Goal: Task Accomplishment & Management: Complete application form

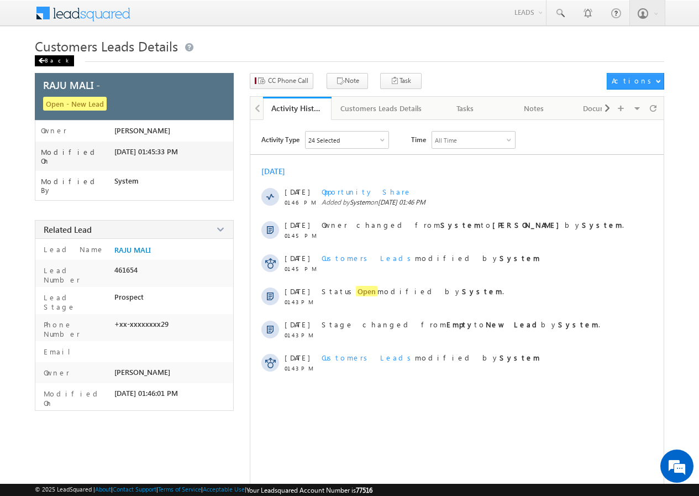
click at [53, 59] on div "Back" at bounding box center [54, 60] width 39 height 11
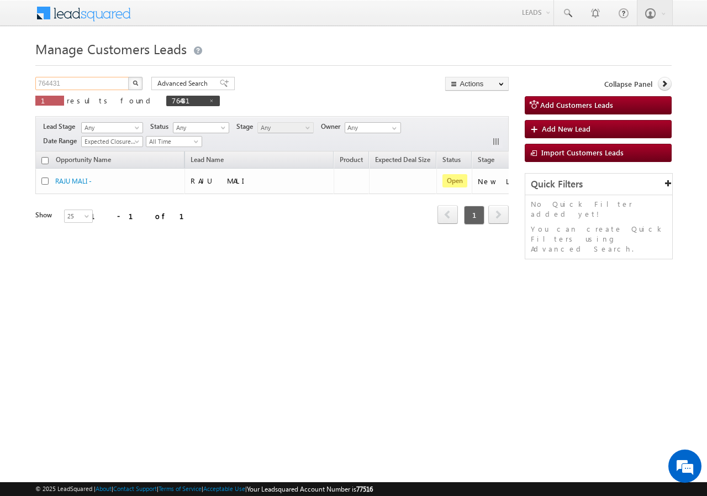
click at [90, 84] on input "764431" at bounding box center [82, 83] width 95 height 13
paste input "6420"
type input "766420"
click at [128, 82] on button "button" at bounding box center [135, 83] width 14 height 13
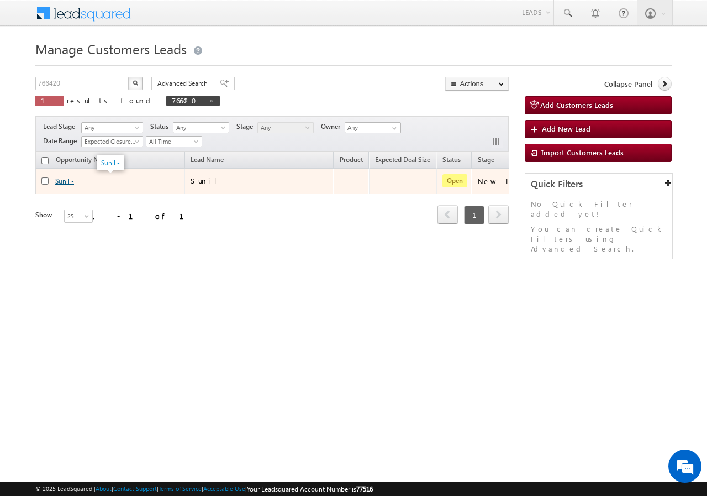
click at [63, 178] on link "Sunil -" at bounding box center [64, 181] width 19 height 8
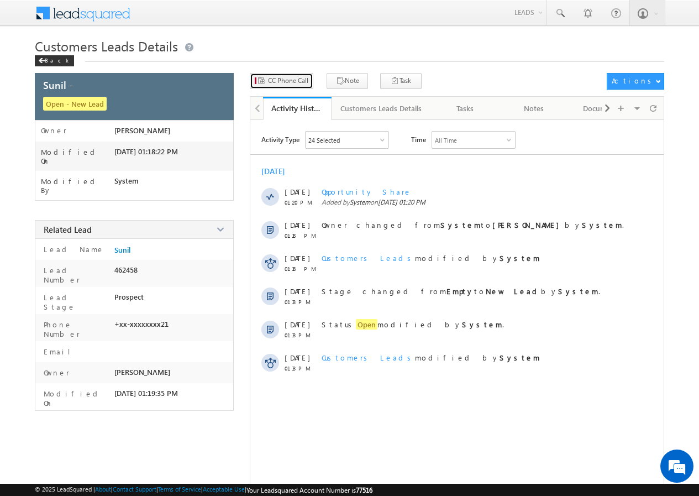
click at [278, 82] on span "CC Phone Call" at bounding box center [288, 81] width 40 height 10
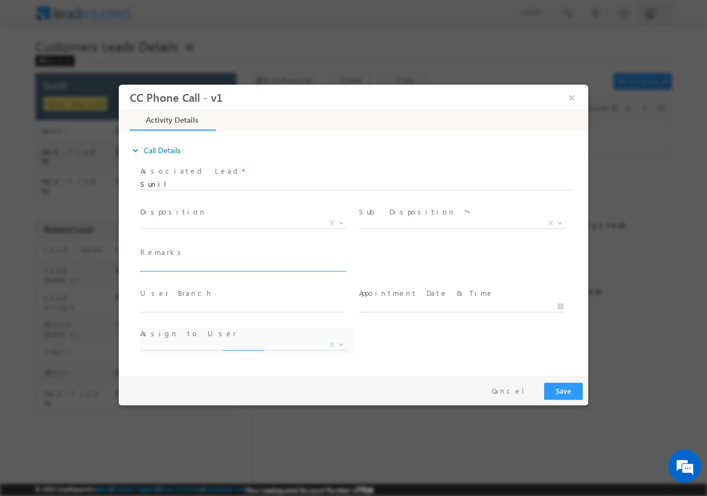
click at [202, 269] on input "text" at bounding box center [242, 265] width 204 height 11
paste input "766420//VB_Interested//Sunil//9131729721//flat purchase// pv-17L// loan req-15L…"
type input "766420//VB_Interested//Sunil//9131729721//flat purchase// pv-17L// loan req-15L…"
select select "[PERSON_NAME][EMAIL_ADDRESS][PERSON_NAME][DOMAIN_NAME]"
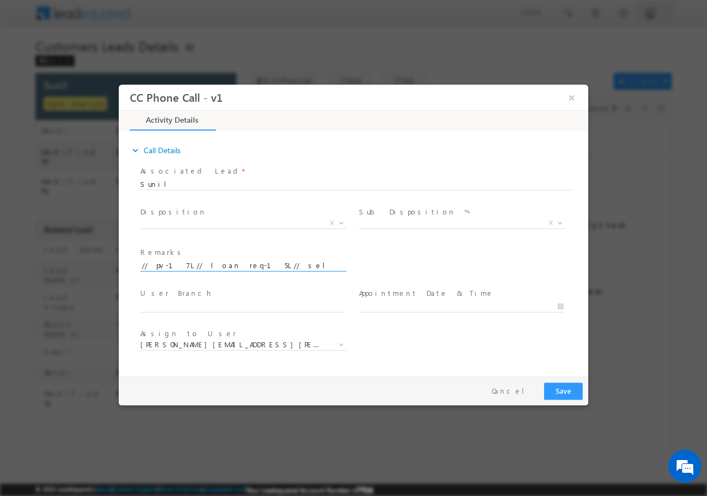
type input "766420//VB_Interested//Sunil//9131729721//flat purchase// pv-17L// loan req-15L…"
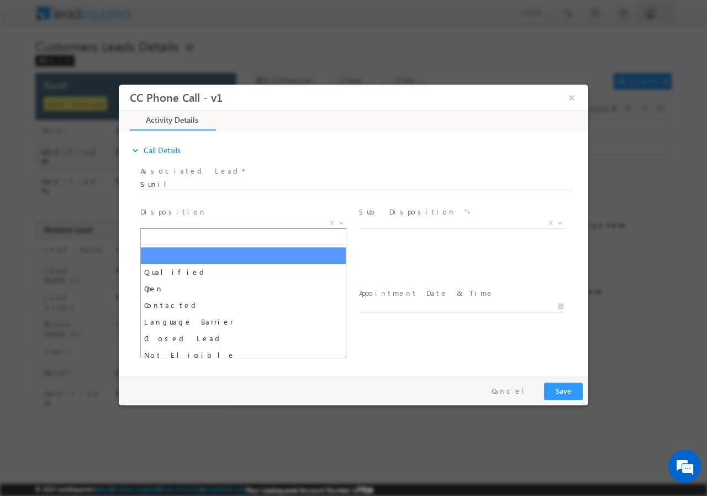
scroll to position [0, 0]
click at [181, 222] on span "X" at bounding box center [243, 222] width 206 height 11
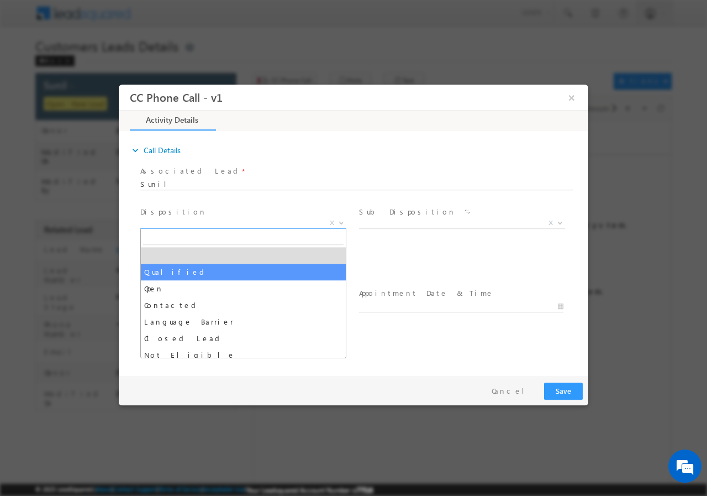
select select "Qualified"
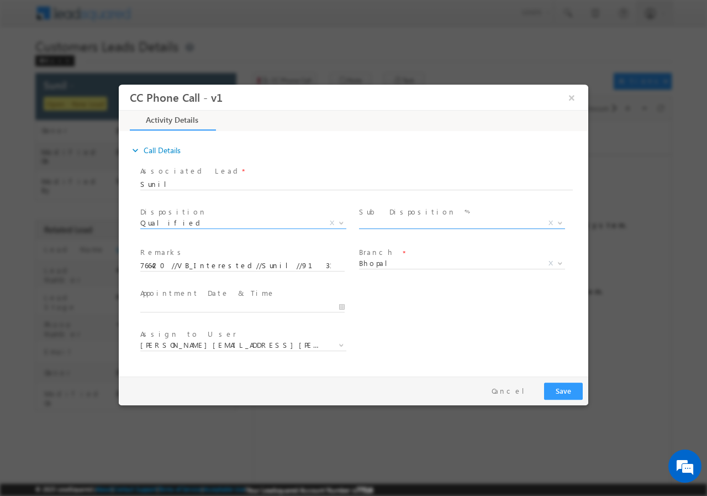
click at [390, 223] on span "X" at bounding box center [462, 222] width 206 height 11
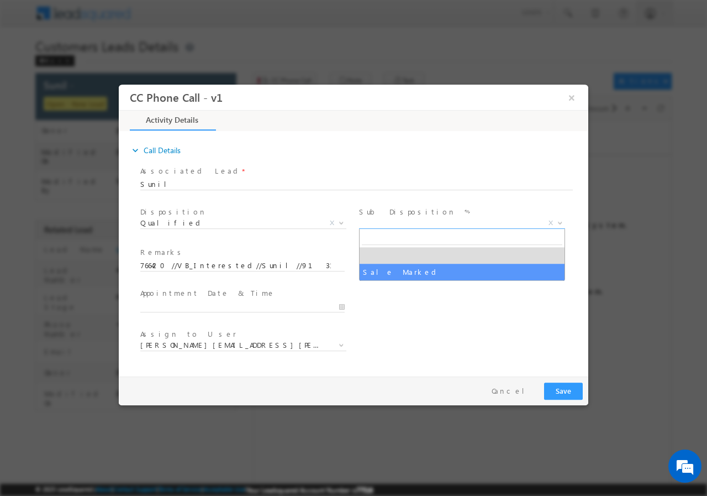
select select "Sale Marked"
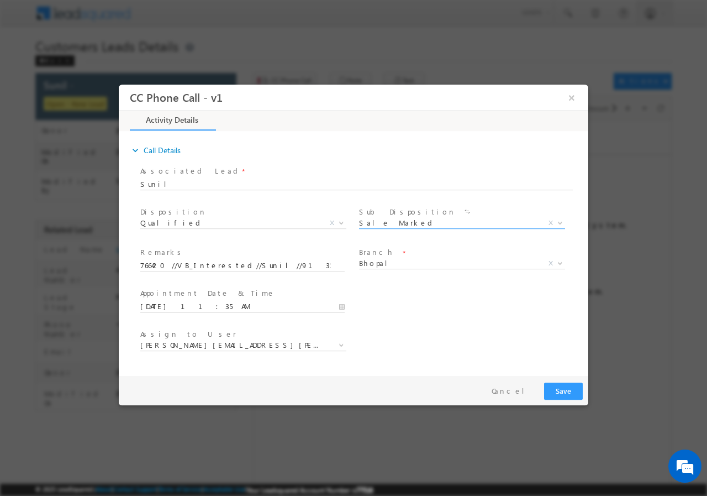
click at [342, 303] on input "[DATE] 11:35 AM" at bounding box center [242, 306] width 204 height 11
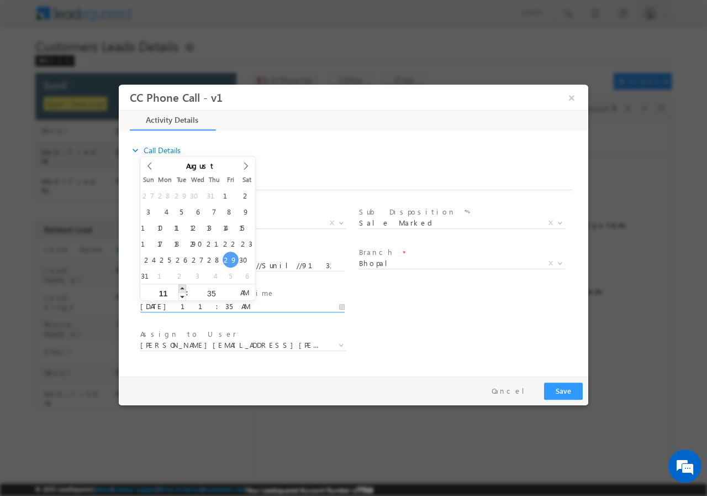
type input "[DATE] 12:35 PM"
type input "12"
click at [184, 286] on span at bounding box center [183, 288] width 8 height 8
type input "[DATE] 1:35 PM"
type input "01"
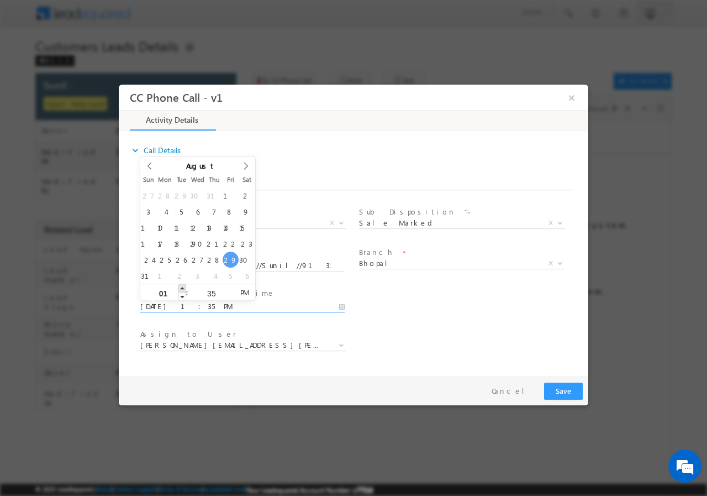
click at [184, 286] on span at bounding box center [183, 288] width 8 height 8
type input "[DATE] 2:35 PM"
type input "02"
click at [184, 286] on span at bounding box center [183, 288] width 8 height 8
type input "[DATE] 3:35 PM"
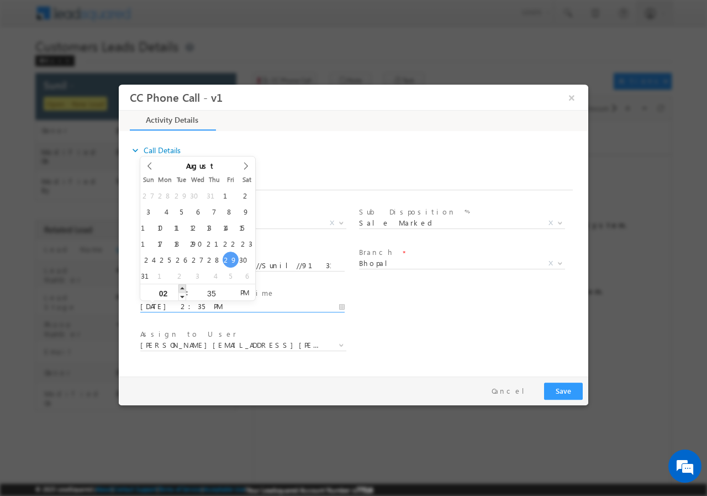
type input "03"
click at [184, 286] on span at bounding box center [183, 288] width 8 height 8
click at [215, 291] on input "35" at bounding box center [211, 292] width 46 height 7
click at [216, 291] on input "35" at bounding box center [211, 292] width 46 height 7
type input "00"
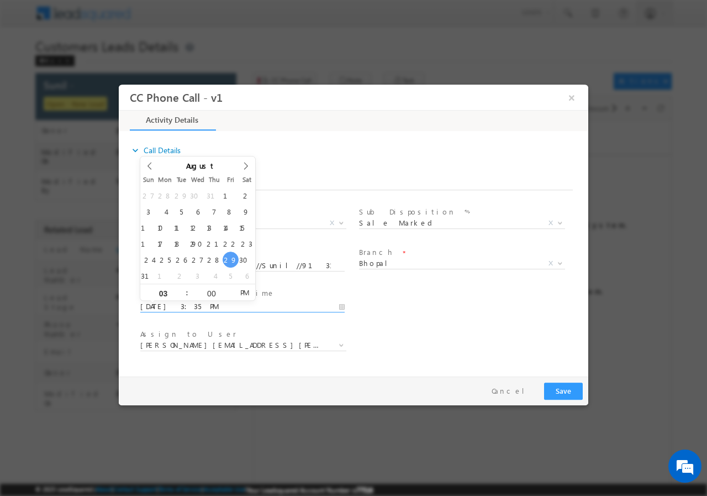
type input "[DATE] 3:00 PM"
click at [427, 316] on div "User Branch * Appointment Date & Time * [DATE] 3:00 PM" at bounding box center [363, 305] width 450 height 41
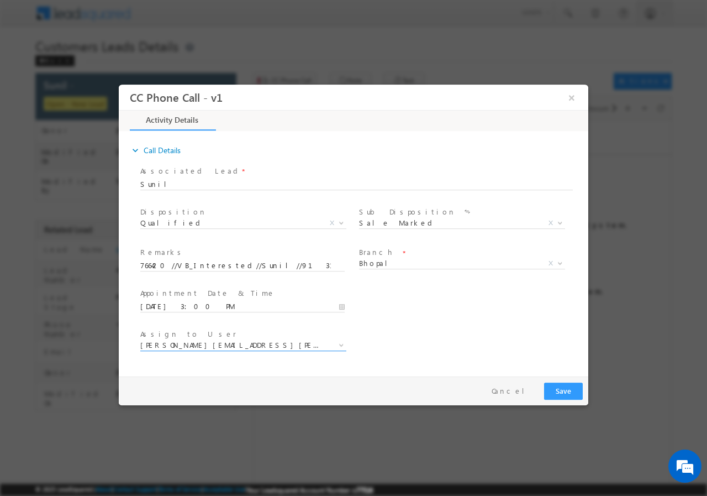
click at [249, 344] on span "[PERSON_NAME][EMAIL_ADDRESS][PERSON_NAME][DOMAIN_NAME]" at bounding box center [230, 344] width 180 height 10
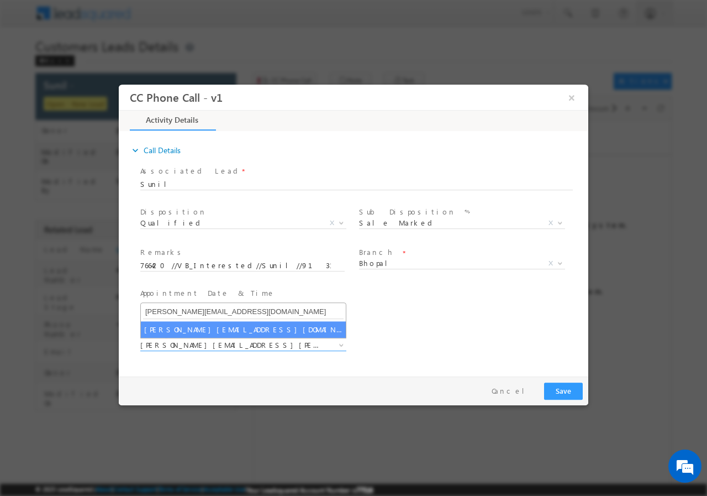
type input "[PERSON_NAME][EMAIL_ADDRESS][DOMAIN_NAME]"
select select "[PERSON_NAME][EMAIL_ADDRESS][DOMAIN_NAME]"
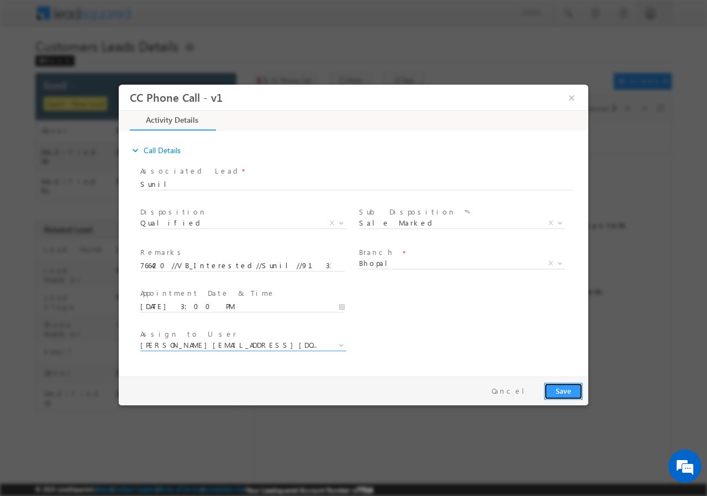
click at [557, 391] on button "Save" at bounding box center [563, 390] width 39 height 17
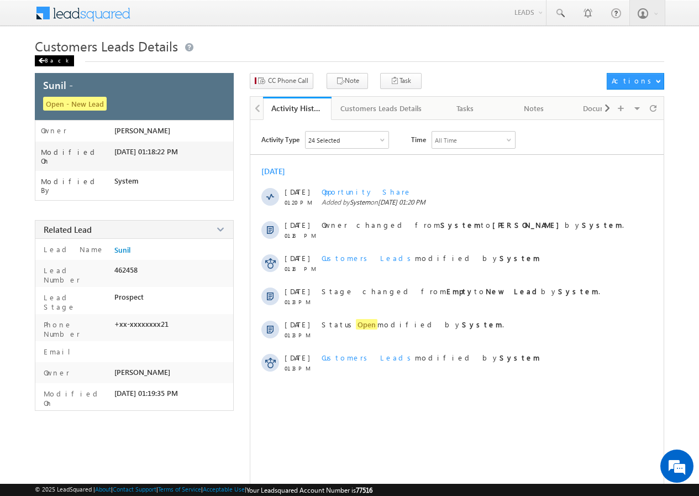
click at [43, 62] on span at bounding box center [41, 61] width 7 height 6
